Goal: Feedback & Contribution: Contribute content

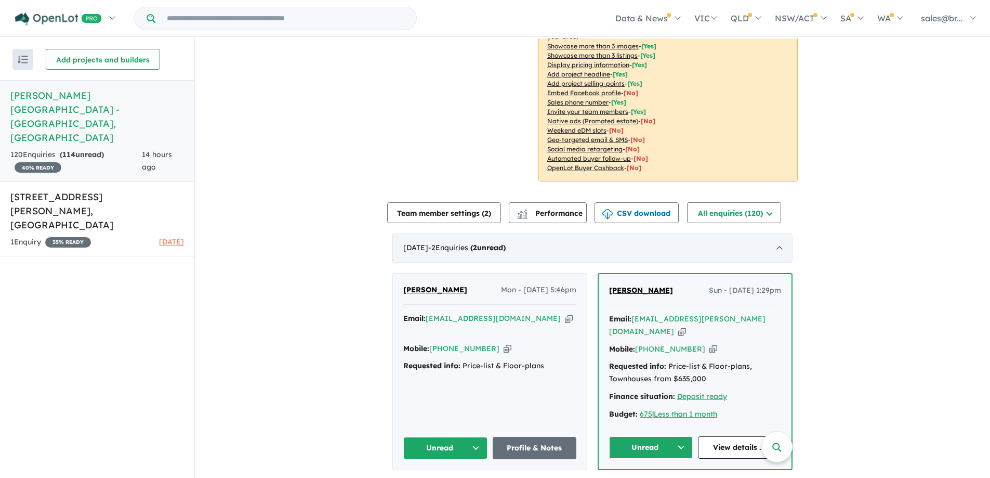
scroll to position [260, 0]
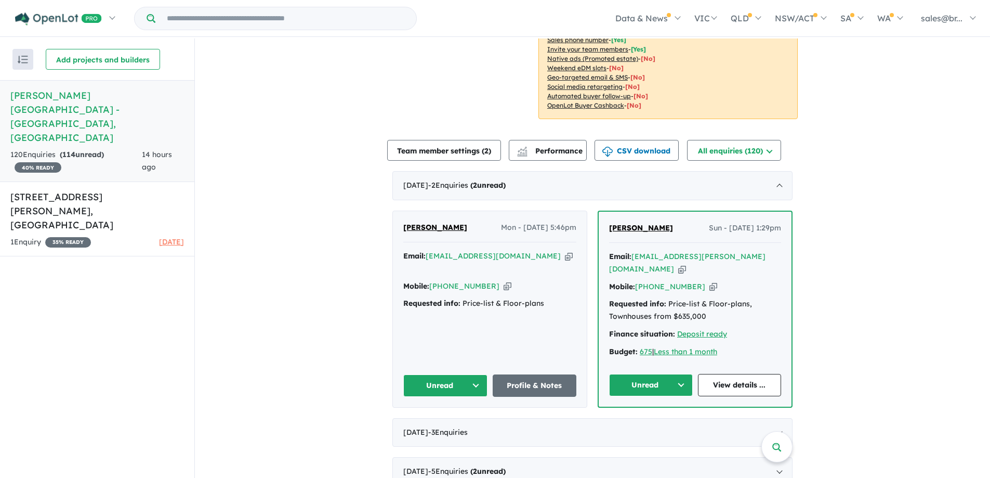
click at [651, 374] on button "Unread" at bounding box center [651, 385] width 84 height 22
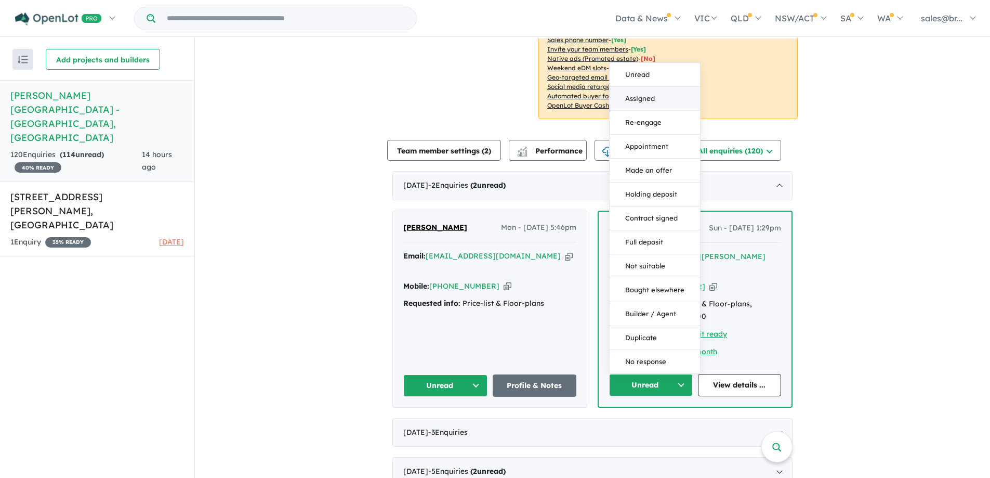
click at [636, 87] on button "Assigned" at bounding box center [655, 99] width 90 height 24
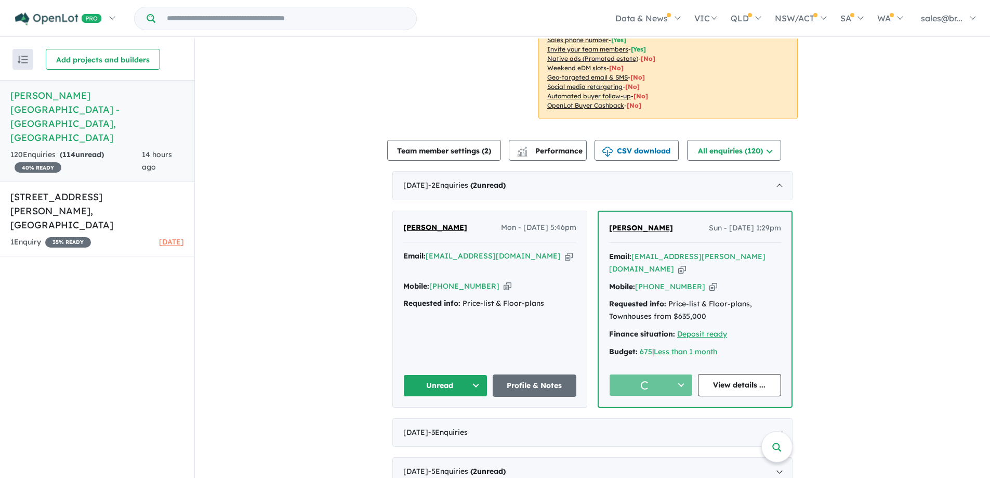
click at [450, 374] on button "Unread" at bounding box center [445, 385] width 84 height 22
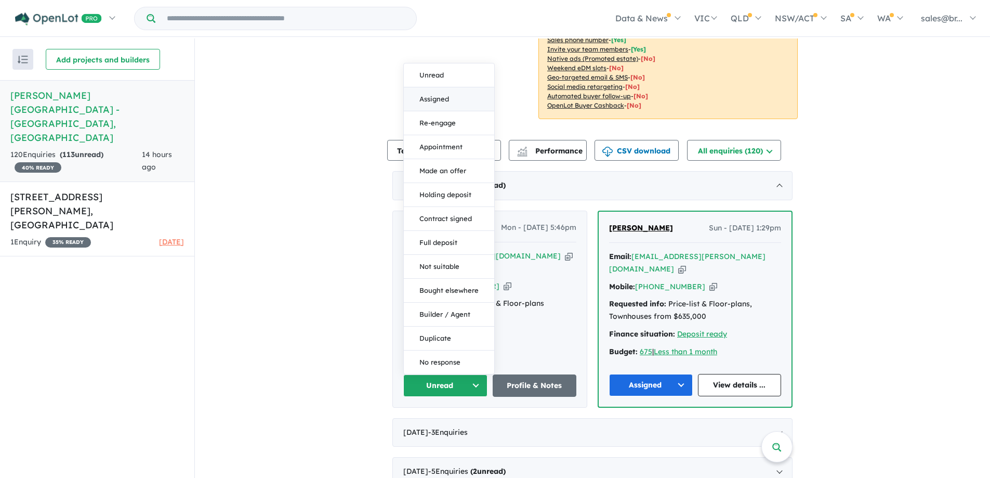
click at [443, 87] on button "Assigned" at bounding box center [449, 99] width 90 height 24
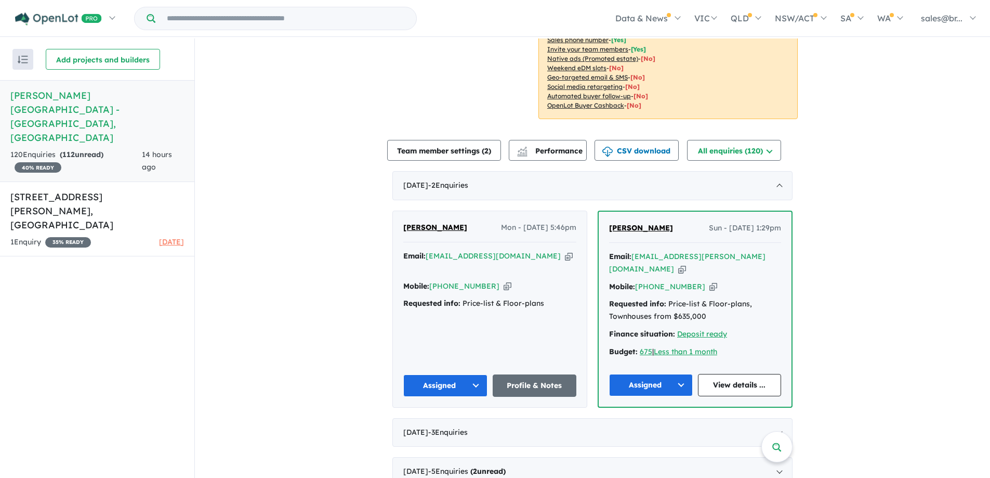
click at [504, 281] on icon "button" at bounding box center [508, 286] width 8 height 11
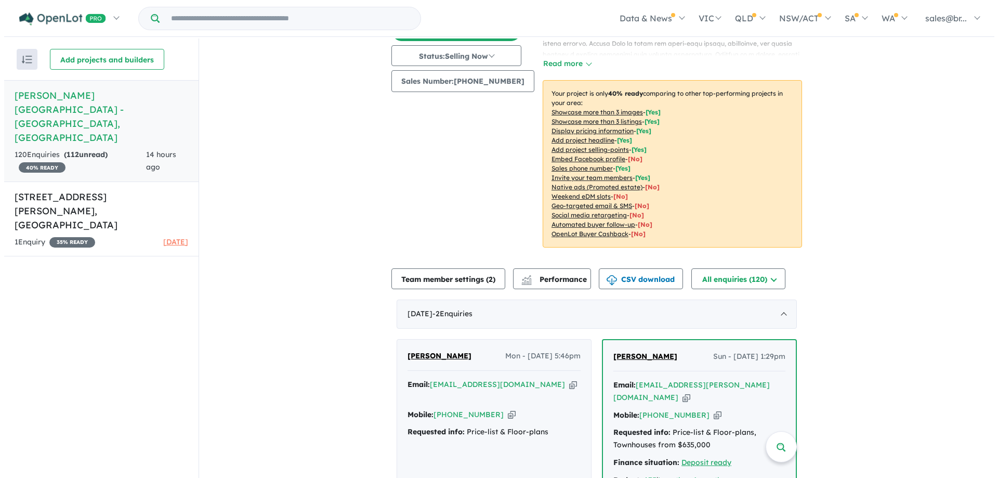
scroll to position [0, 0]
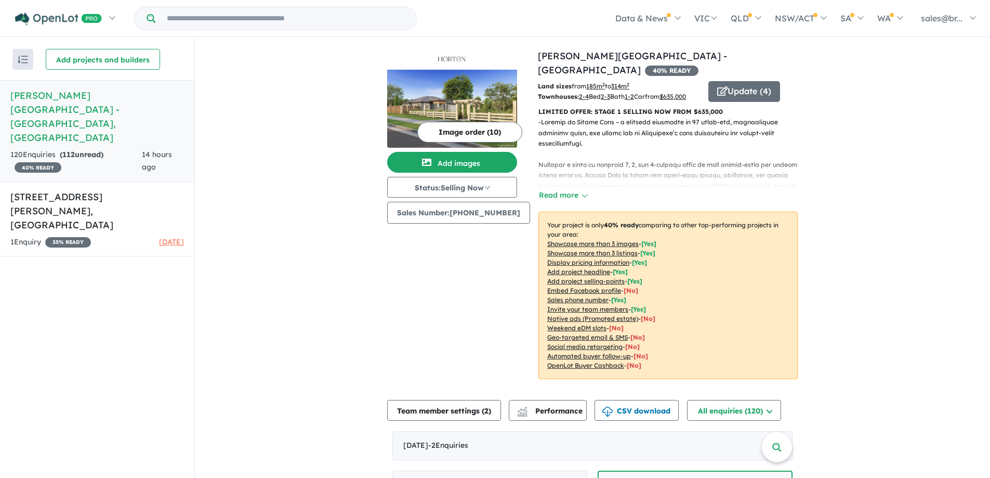
click at [474, 98] on img at bounding box center [452, 109] width 130 height 78
click at [473, 158] on button "Add images" at bounding box center [452, 162] width 130 height 21
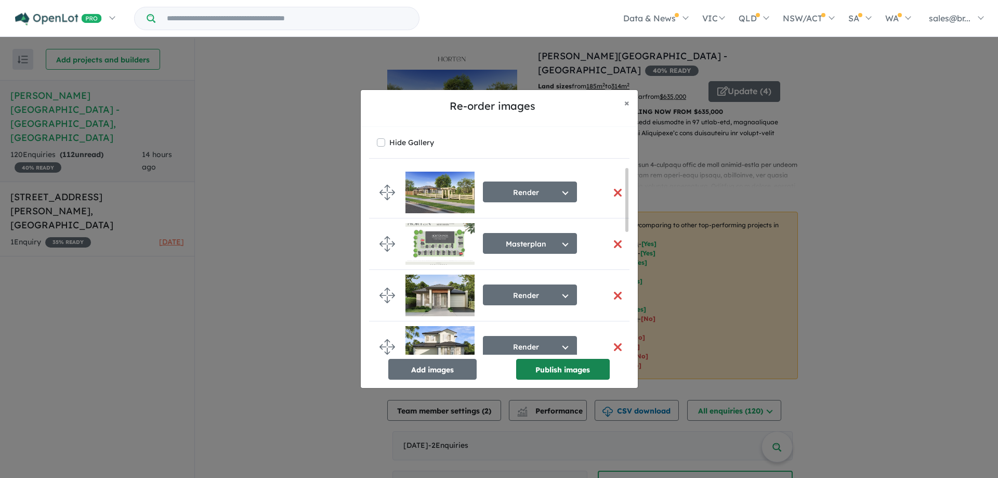
click at [551, 367] on button "Publish images" at bounding box center [563, 369] width 94 height 21
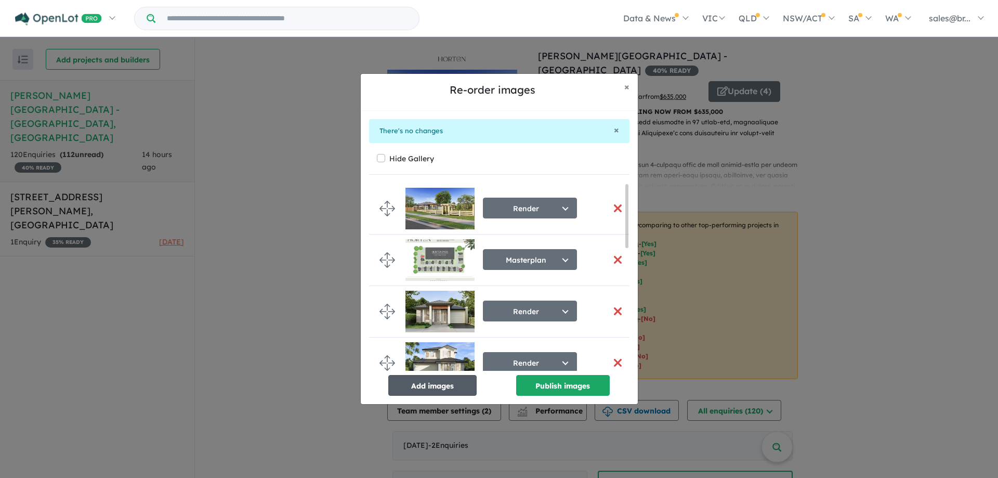
click at [450, 388] on button "Add images" at bounding box center [432, 385] width 88 height 21
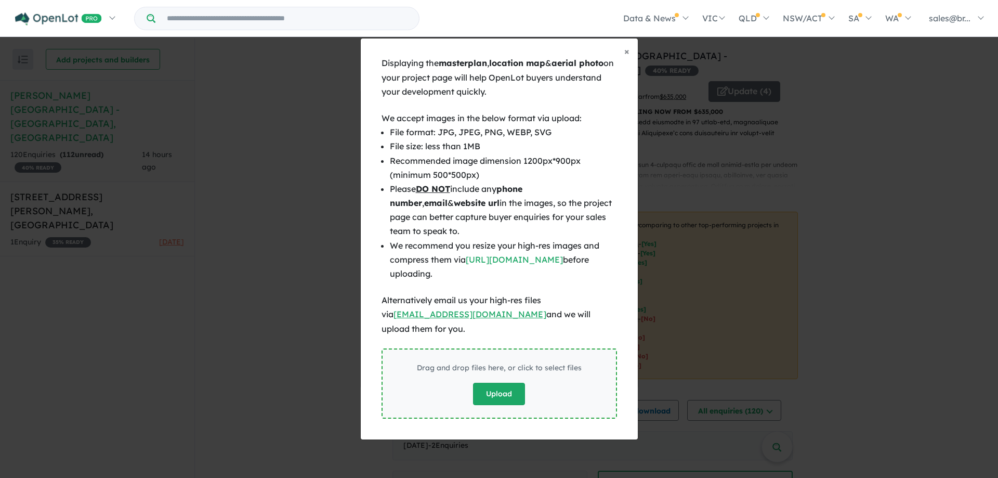
click at [499, 389] on button "Upload" at bounding box center [499, 394] width 52 height 22
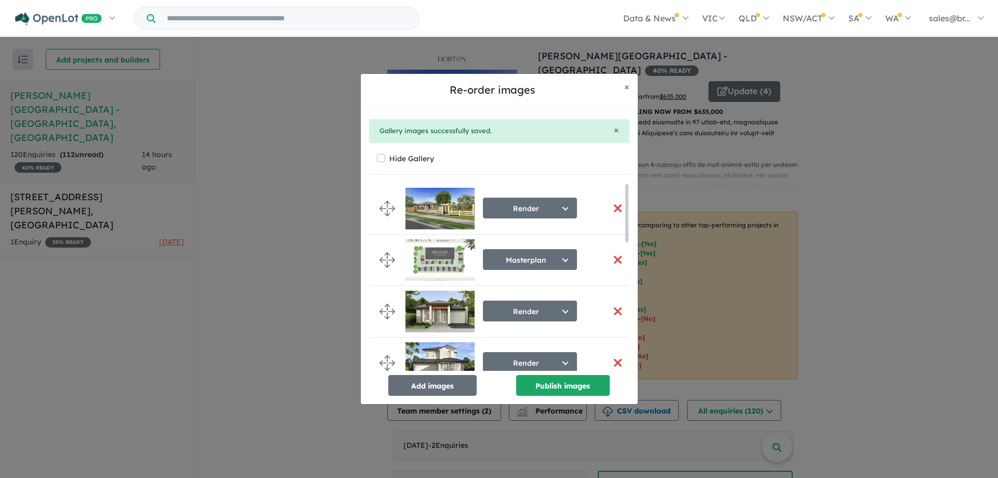
click at [615, 256] on button "button" at bounding box center [618, 260] width 22 height 22
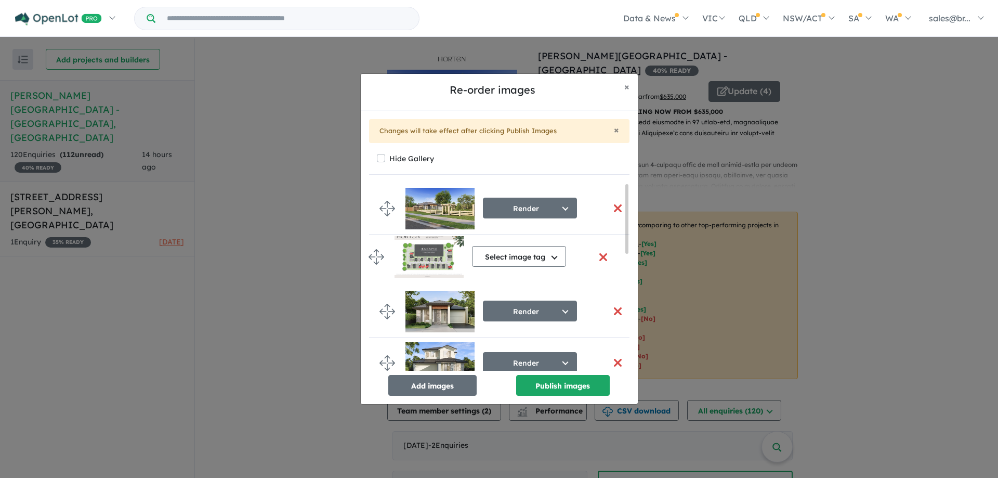
drag, startPoint x: 386, startPoint y: 349, endPoint x: 375, endPoint y: 257, distance: 92.7
click at [533, 260] on button "Select image tag" at bounding box center [530, 259] width 94 height 21
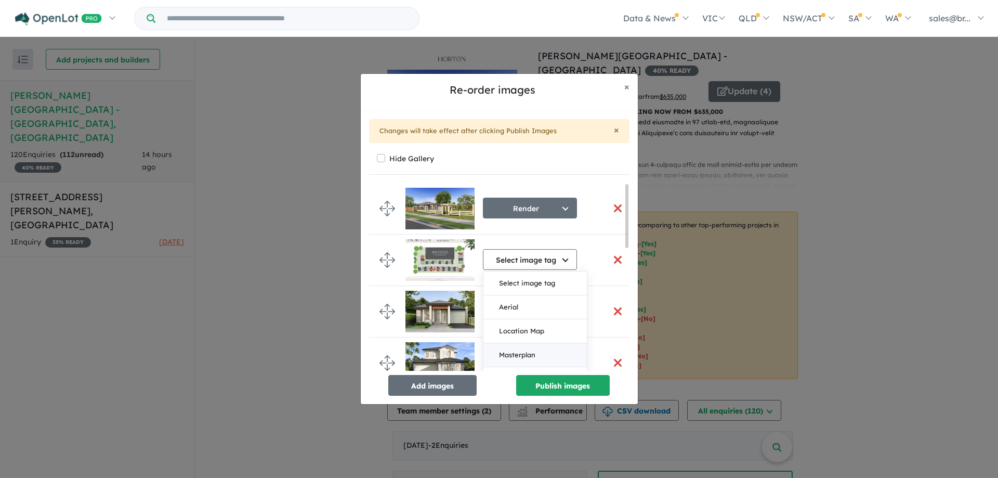
click at [523, 356] on button "Masterplan" at bounding box center [535, 355] width 103 height 24
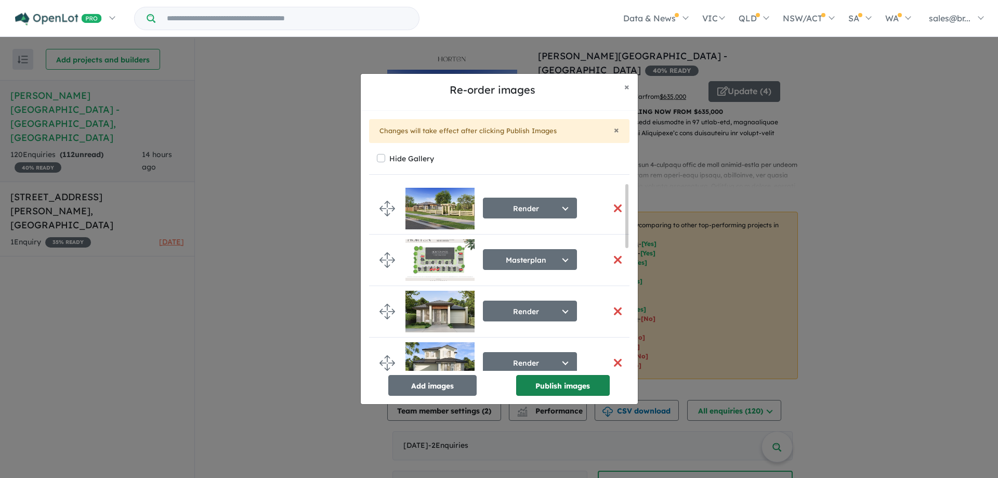
click at [558, 392] on button "Publish images" at bounding box center [563, 385] width 94 height 21
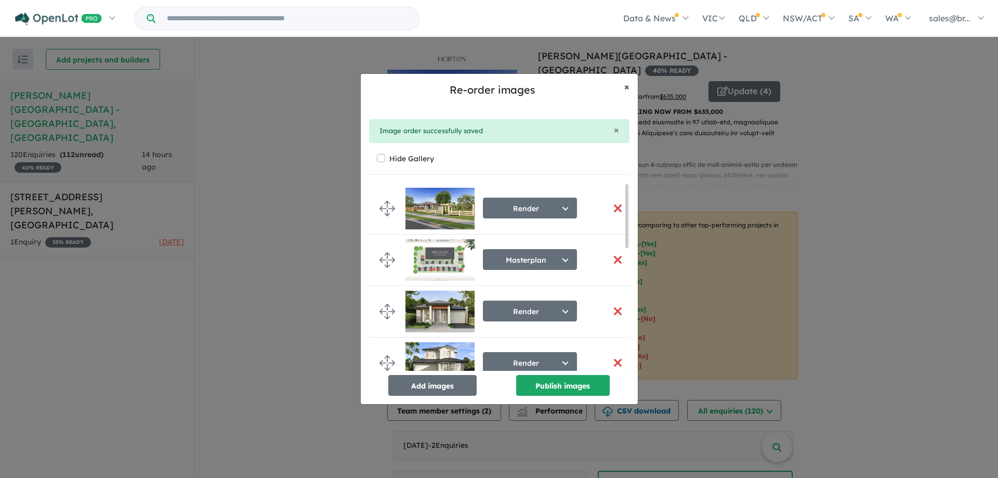
click at [629, 85] on span "×" at bounding box center [626, 87] width 5 height 12
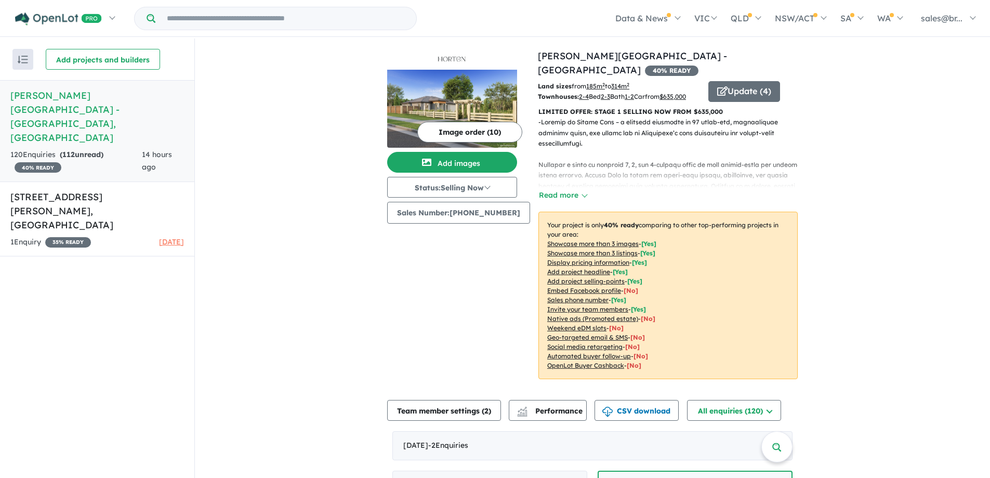
click at [486, 108] on img at bounding box center [452, 109] width 130 height 78
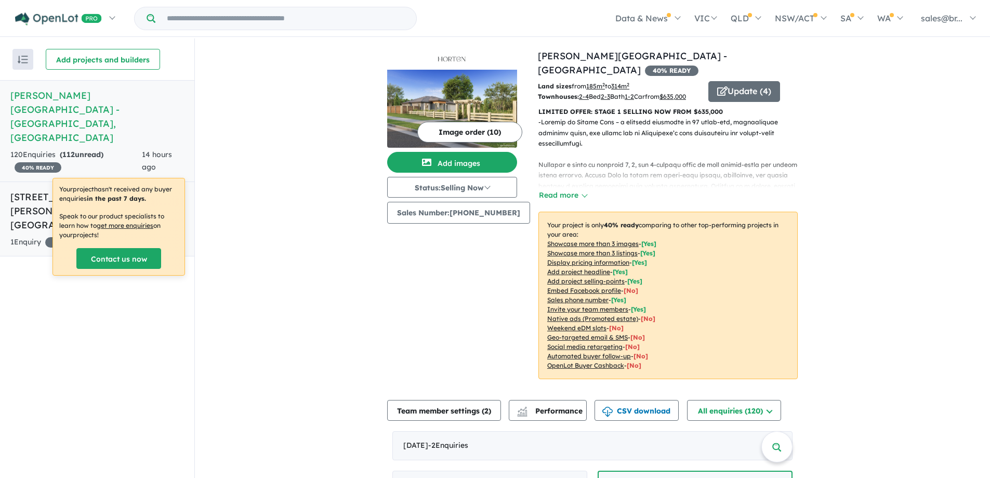
click at [127, 190] on h5 "[STREET_ADDRESS][PERSON_NAME]" at bounding box center [97, 211] width 174 height 42
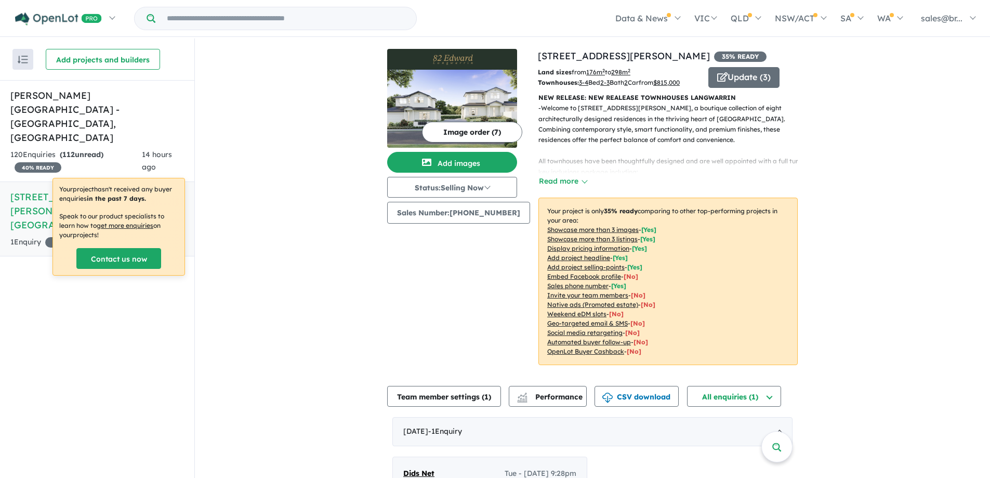
click at [449, 97] on img at bounding box center [452, 109] width 130 height 78
click at [479, 159] on button "Add images" at bounding box center [452, 162] width 130 height 21
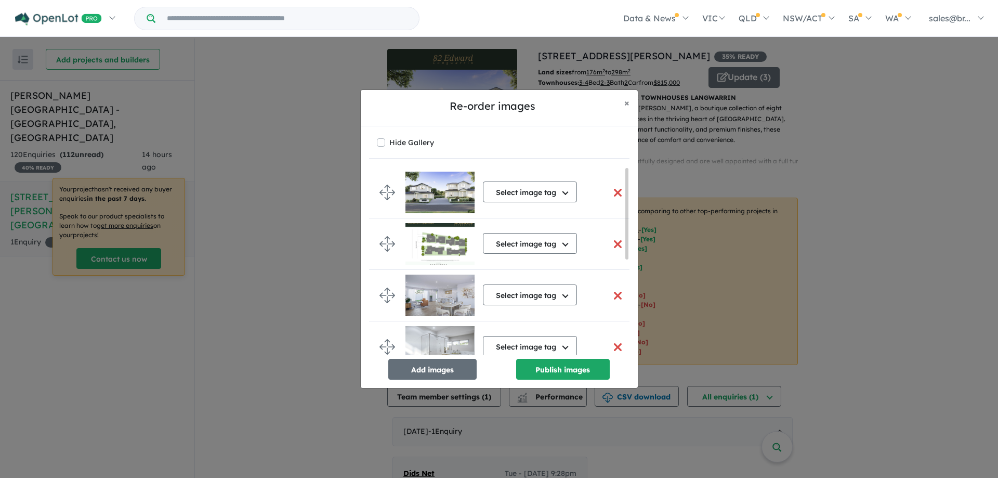
click at [612, 242] on button "button" at bounding box center [618, 244] width 22 height 22
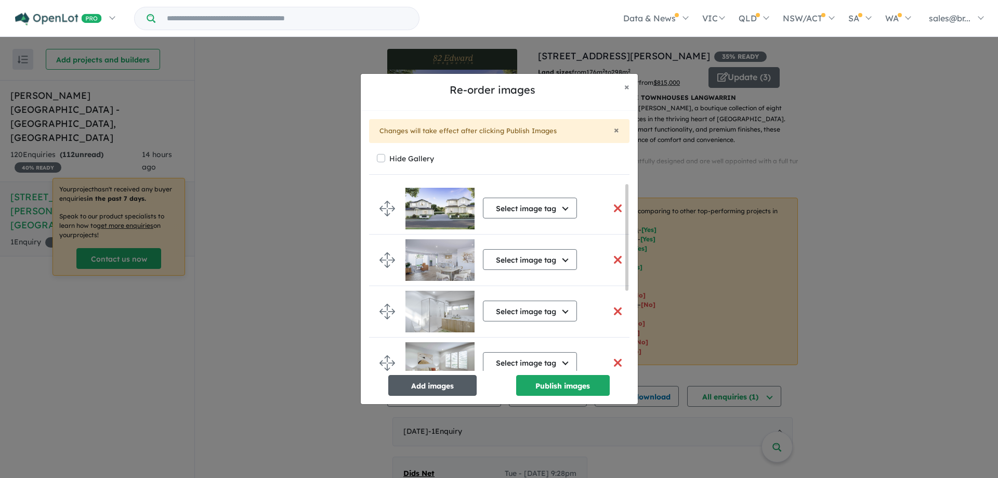
click at [438, 387] on button "Add images" at bounding box center [432, 385] width 88 height 21
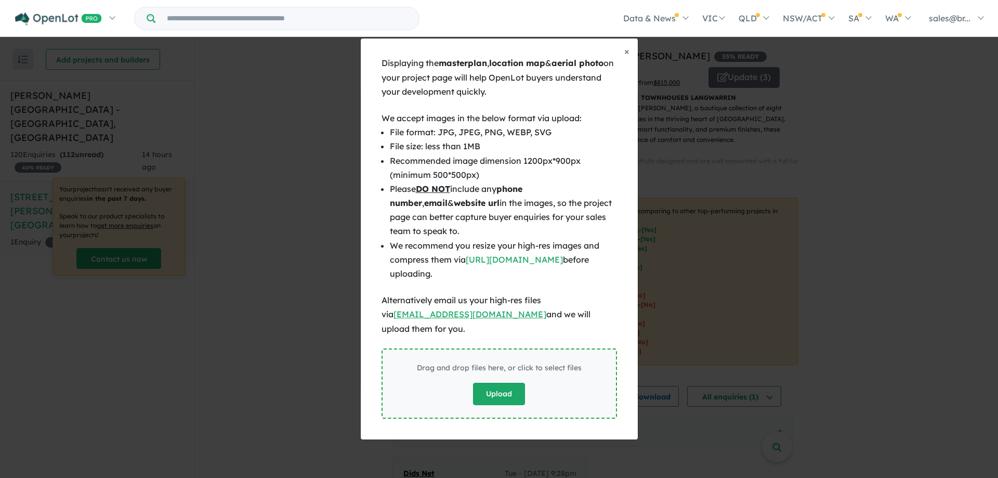
click at [509, 383] on button "Upload" at bounding box center [499, 394] width 52 height 22
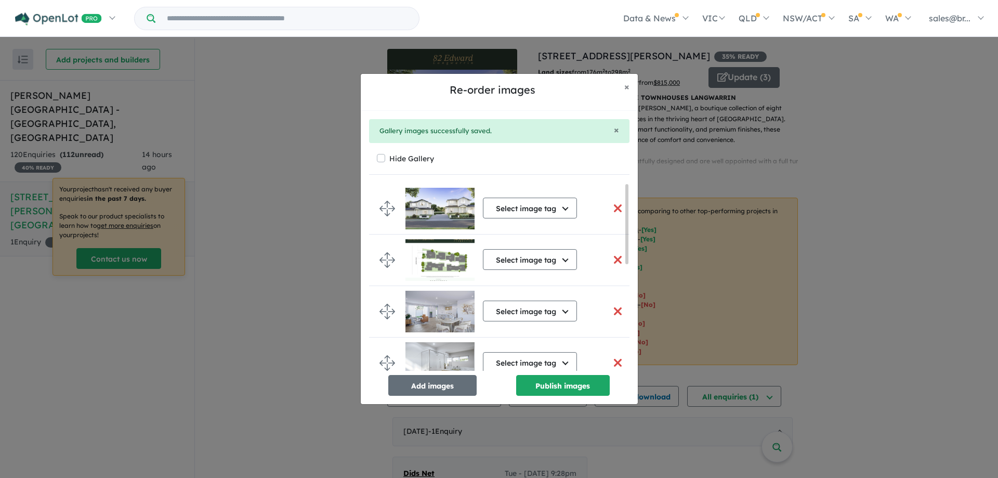
click at [610, 260] on button "button" at bounding box center [618, 260] width 22 height 22
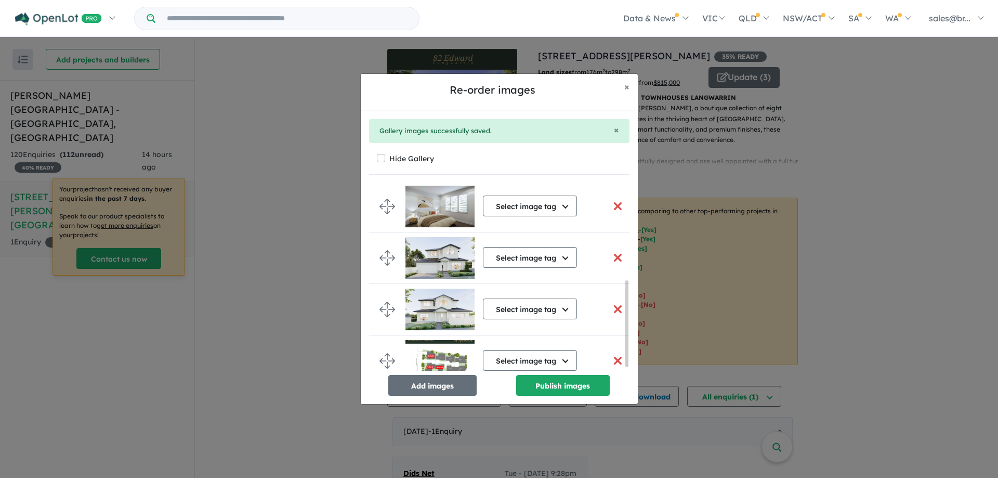
scroll to position [220, 0]
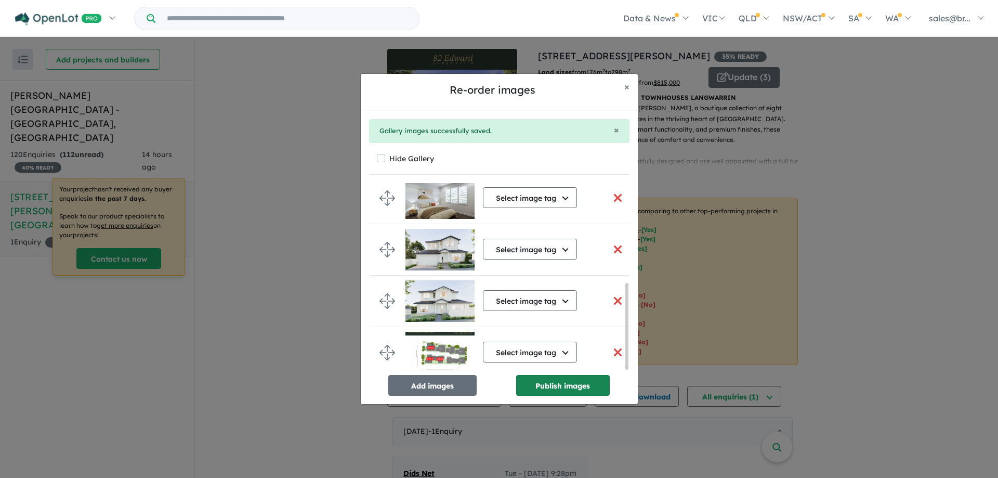
click at [564, 381] on button "Publish images" at bounding box center [563, 385] width 94 height 21
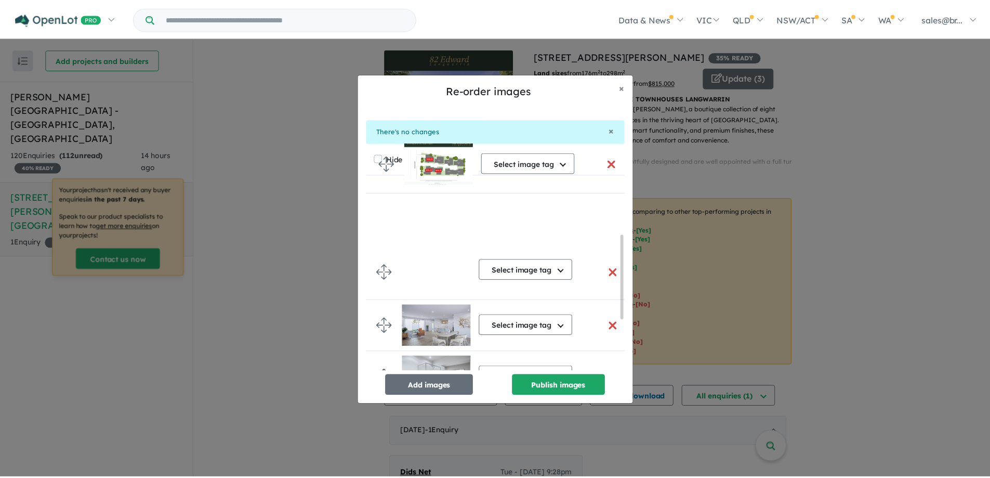
scroll to position [0, 0]
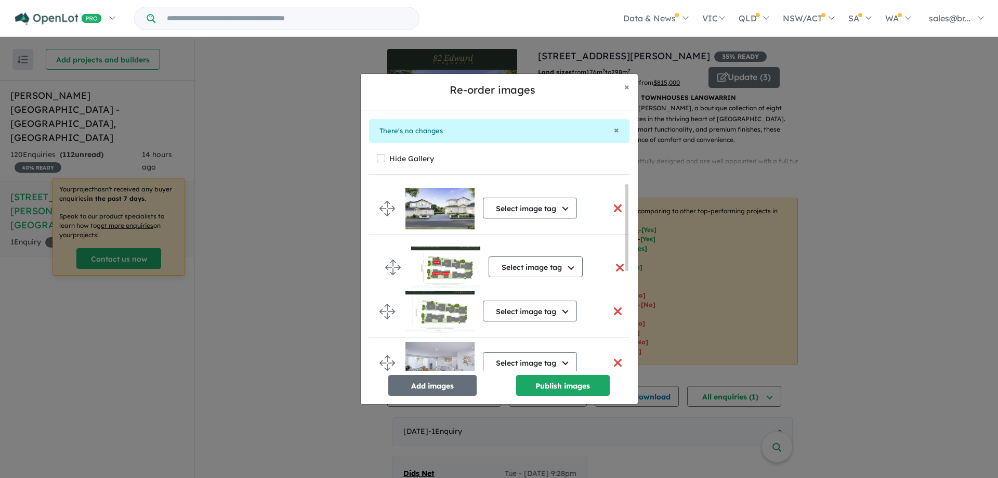
drag, startPoint x: 389, startPoint y: 351, endPoint x: 395, endPoint y: 269, distance: 81.8
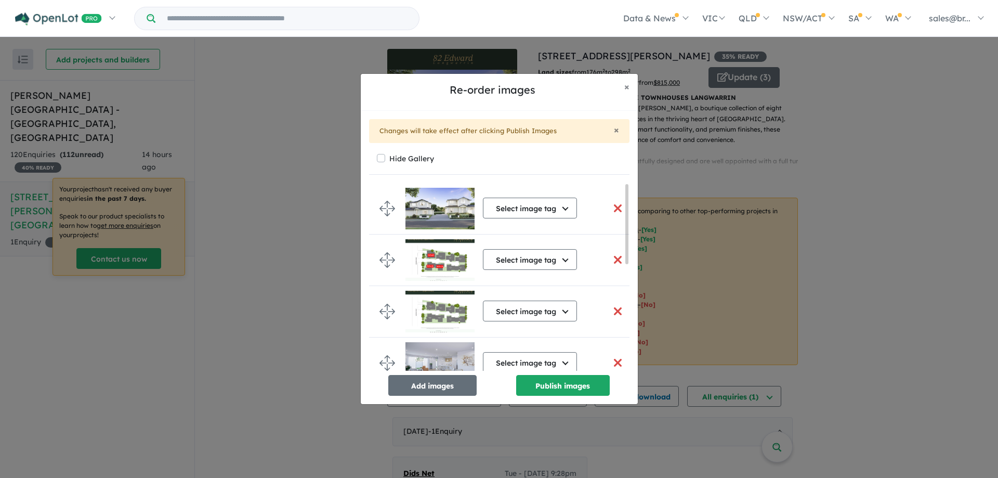
click at [611, 314] on button "button" at bounding box center [618, 311] width 22 height 22
click at [557, 384] on button "Publish images" at bounding box center [563, 385] width 94 height 21
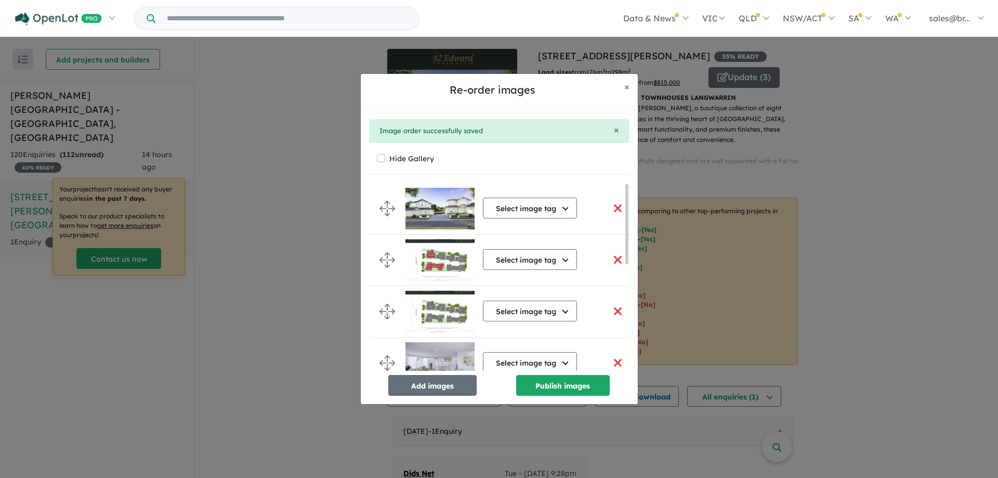
click at [612, 309] on button "button" at bounding box center [618, 311] width 22 height 22
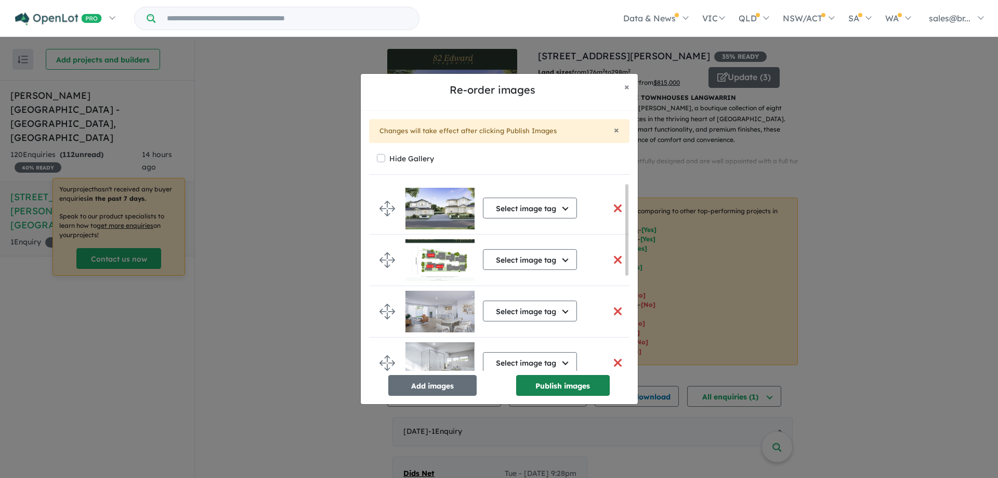
click at [574, 389] on button "Publish images" at bounding box center [563, 385] width 94 height 21
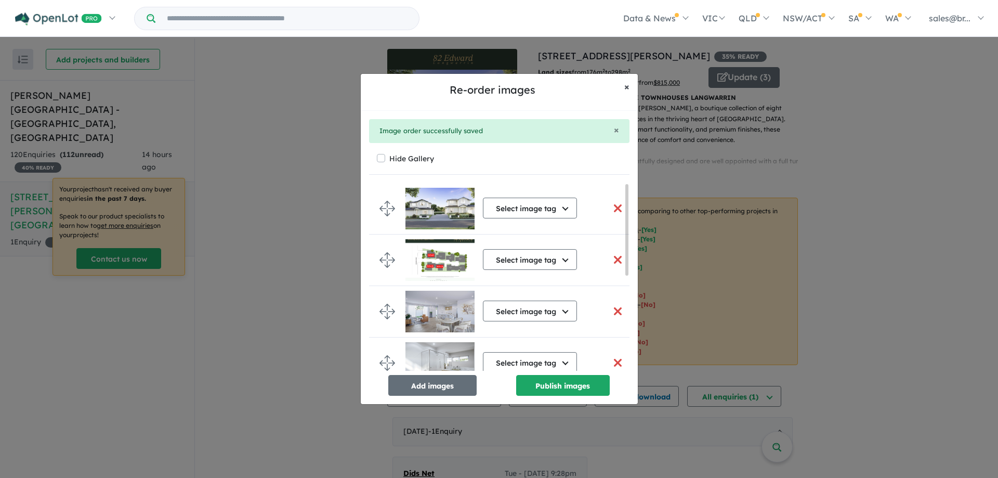
click at [625, 90] on span "×" at bounding box center [626, 87] width 5 height 12
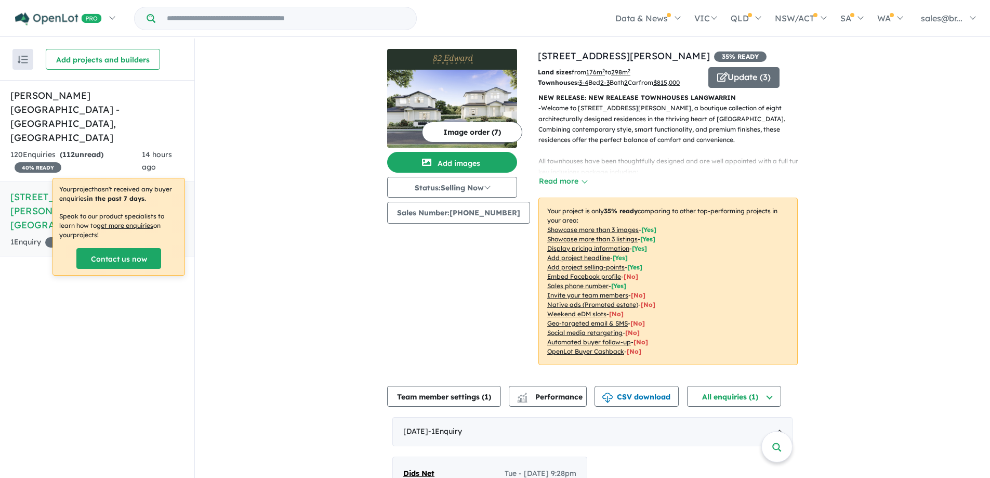
click at [490, 103] on img at bounding box center [452, 109] width 130 height 78
